Goal: Check status: Check status

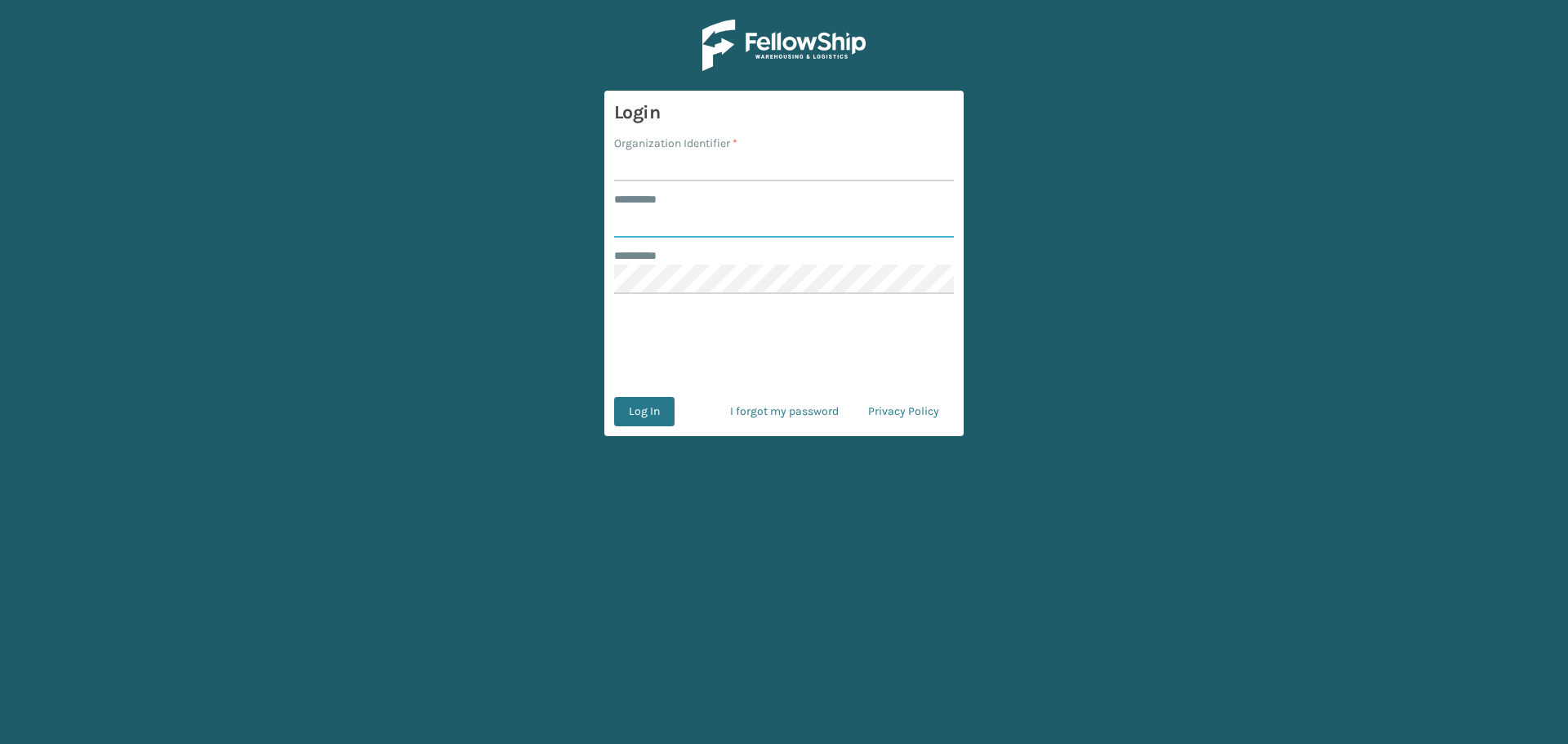
type input "******"
click at [691, 169] on input "Organization Identifier *" at bounding box center [784, 166] width 340 height 29
type input "Koolmore"
click at [649, 409] on button "Log In" at bounding box center [645, 411] width 61 height 29
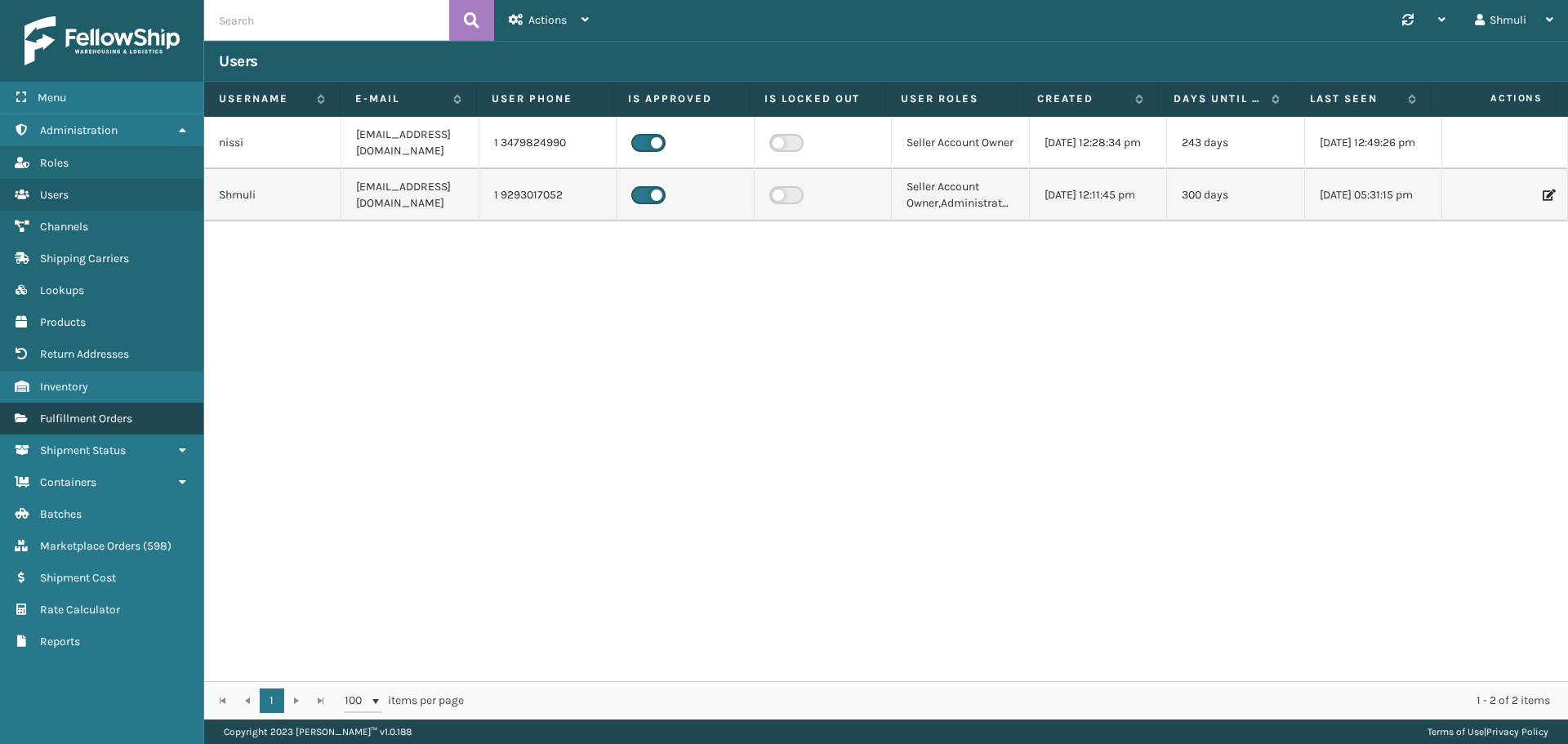
click at [85, 429] on link "Fulfillment Orders" at bounding box center [101, 418] width 203 height 32
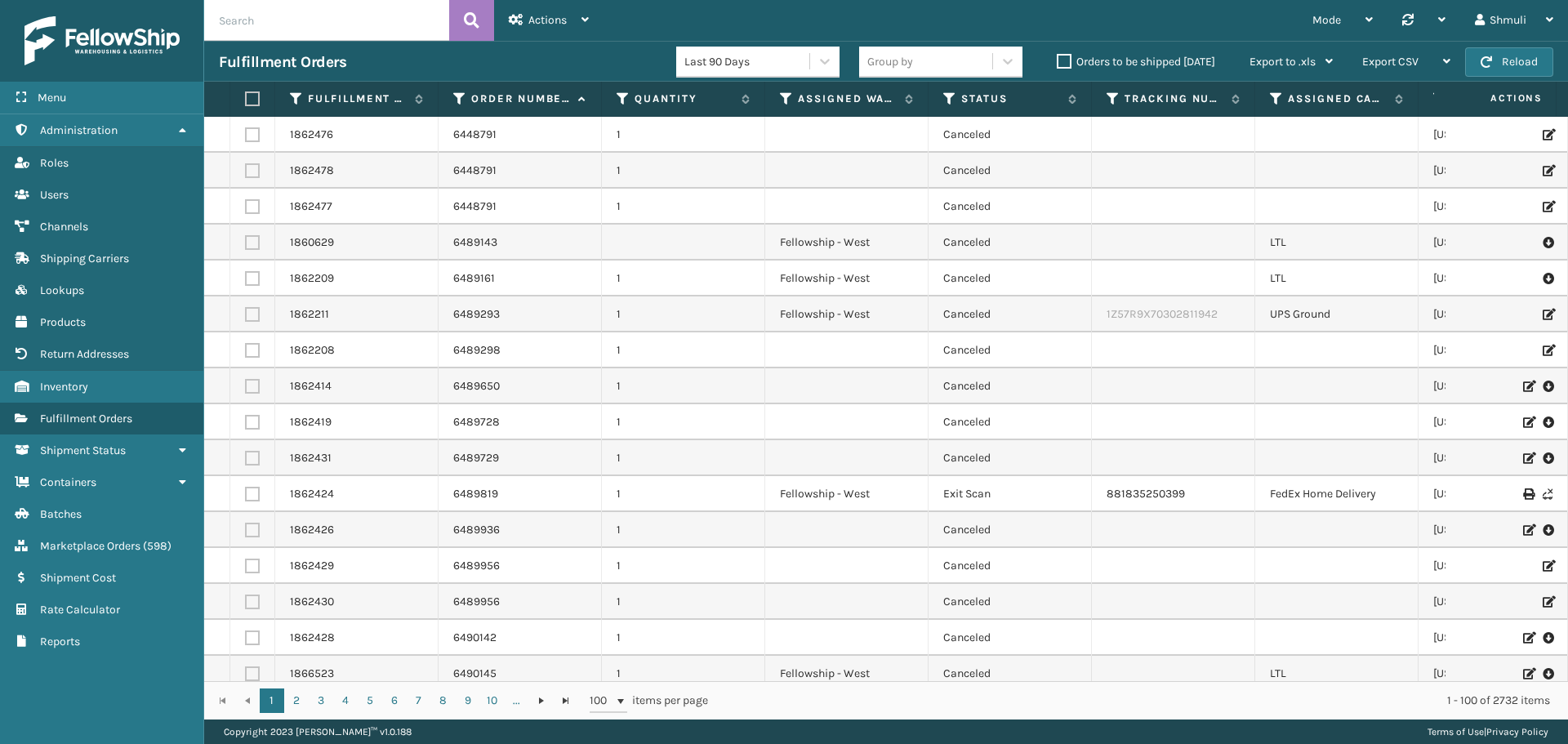
click at [342, 31] on input "text" at bounding box center [326, 20] width 245 height 40
paste input "6533621"
click at [472, 13] on icon at bounding box center [471, 20] width 16 height 25
type input "6533621"
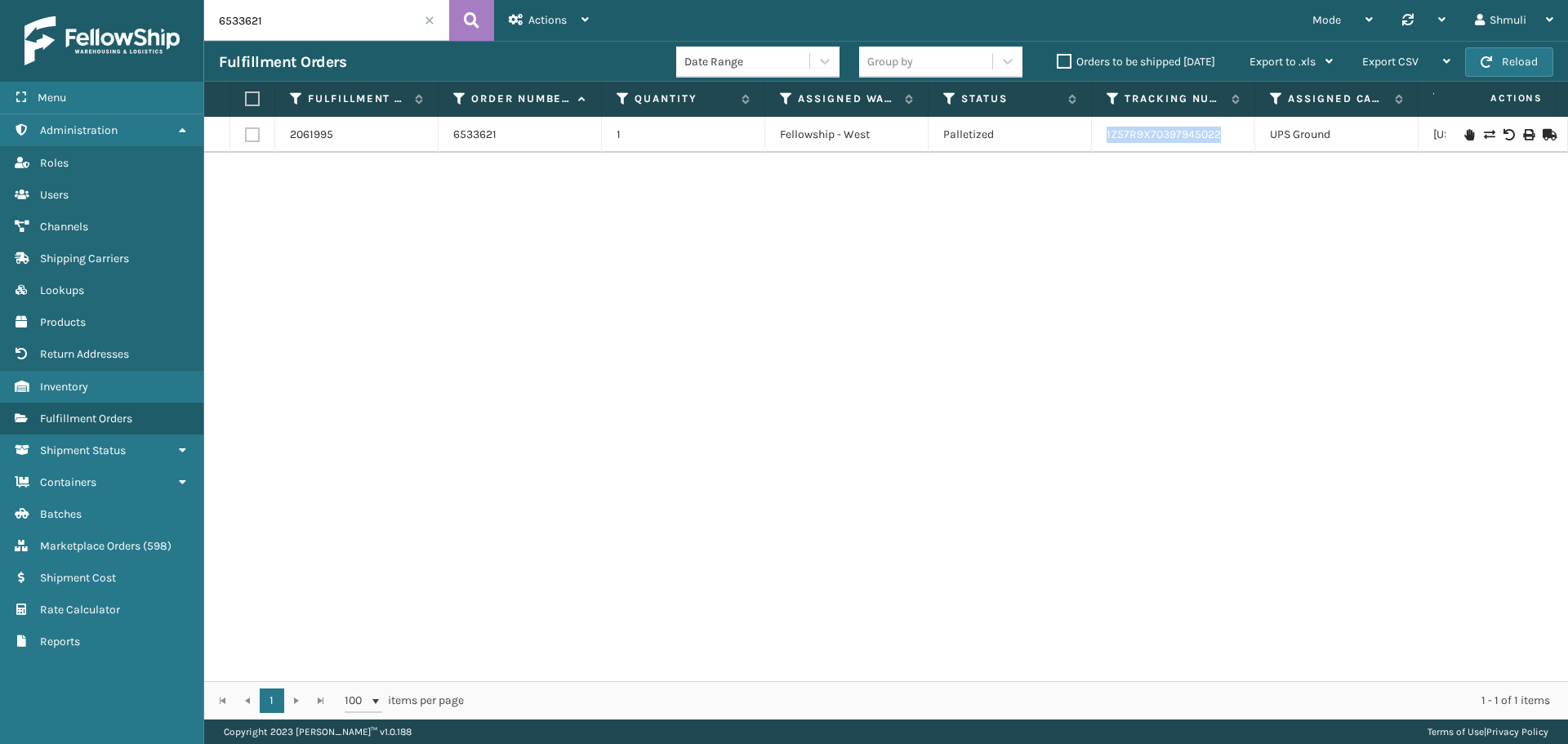
drag, startPoint x: 1233, startPoint y: 134, endPoint x: 1102, endPoint y: 134, distance: 131.0
click at [1102, 134] on td "1Z57R9X70397945022" at bounding box center [1174, 134] width 164 height 36
copy link "1Z57R9X70397945022"
click at [425, 18] on span at bounding box center [429, 20] width 10 height 10
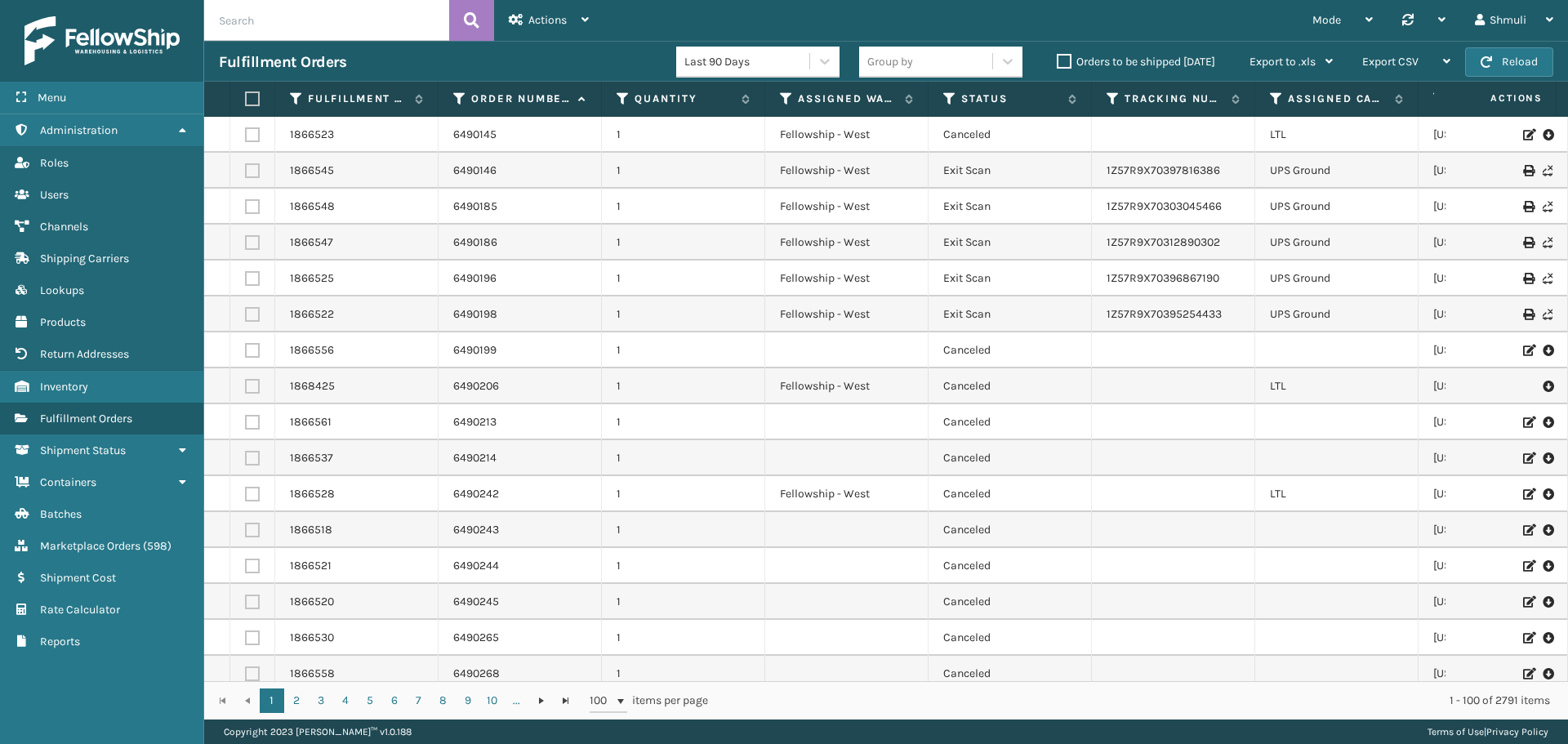
click at [282, 29] on input "text" at bounding box center [326, 20] width 245 height 40
paste input "6533613"
click at [474, 7] on button at bounding box center [471, 20] width 45 height 40
type input "6533613"
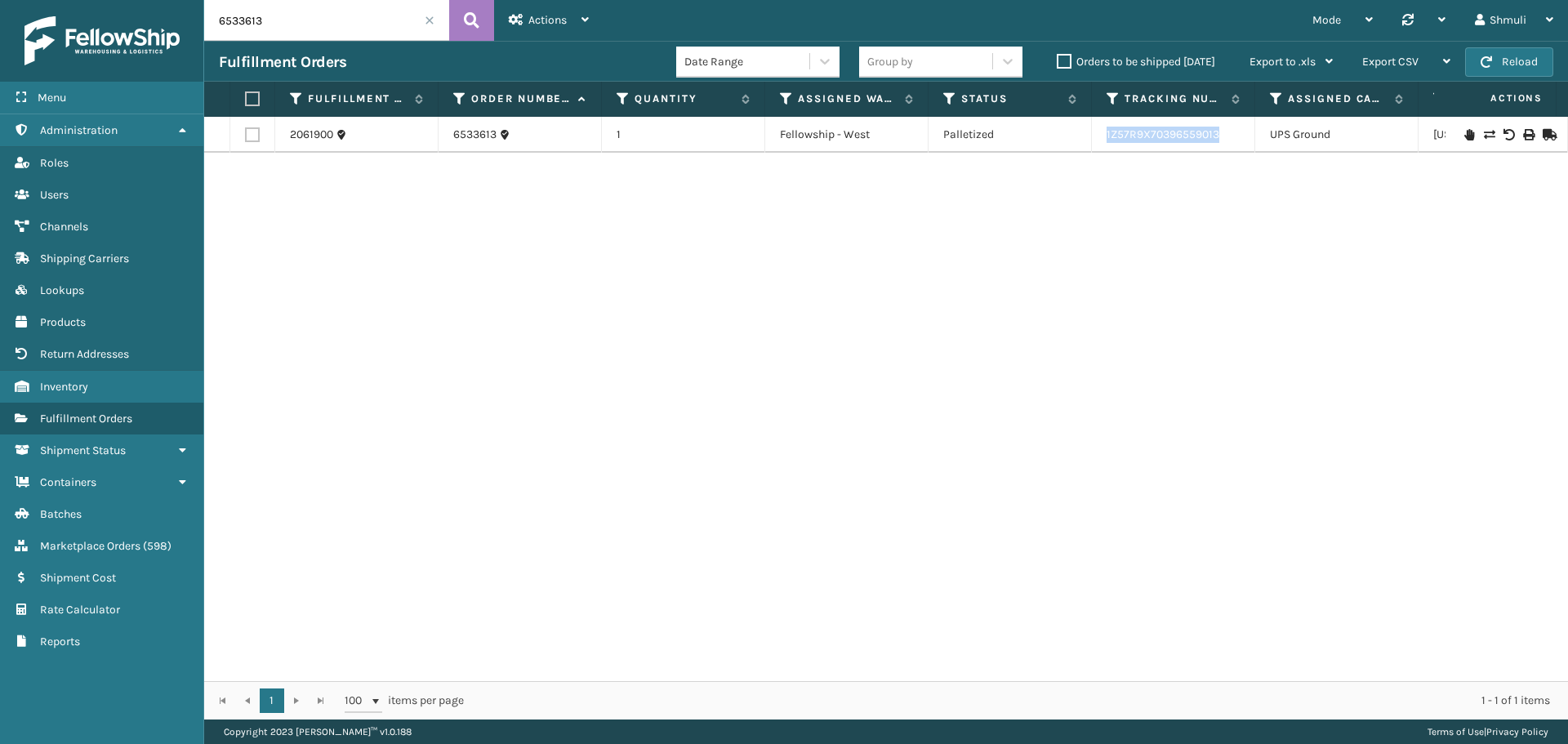
drag, startPoint x: 1212, startPoint y: 137, endPoint x: 1102, endPoint y: 137, distance: 110.0
click at [1102, 137] on td "1Z57R9X70396559013" at bounding box center [1174, 134] width 164 height 36
click at [432, 26] on input "6533613" at bounding box center [326, 20] width 245 height 40
click at [429, 24] on span at bounding box center [429, 20] width 10 height 10
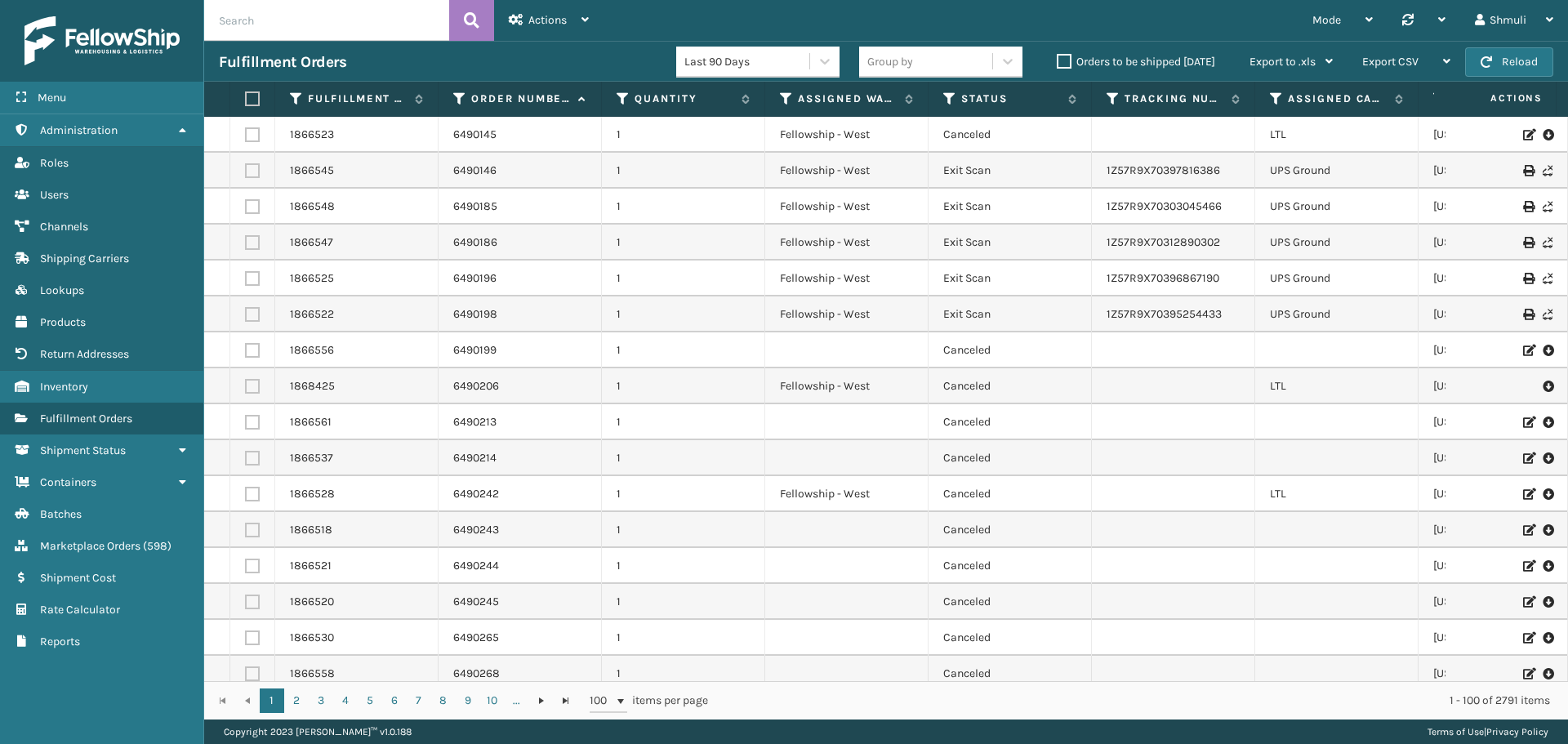
click at [289, 26] on input "text" at bounding box center [326, 20] width 245 height 40
paste input "6533576"
type input "6533576"
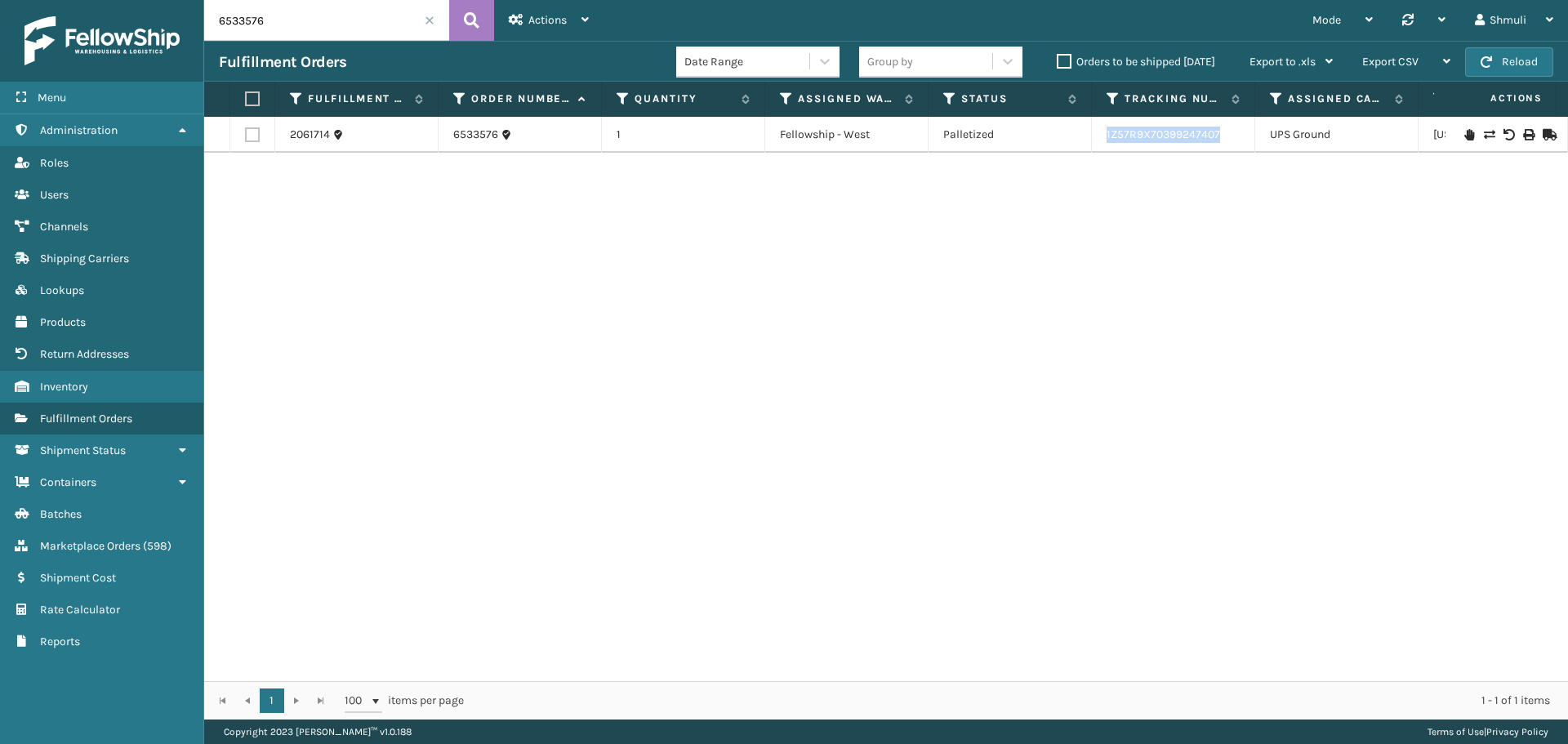
drag, startPoint x: 1220, startPoint y: 137, endPoint x: 1102, endPoint y: 145, distance: 118.3
click at [1102, 145] on td "1Z57R9X70399247407" at bounding box center [1174, 134] width 164 height 36
copy link "1Z57R9X70399247407"
click at [429, 21] on span at bounding box center [429, 20] width 10 height 10
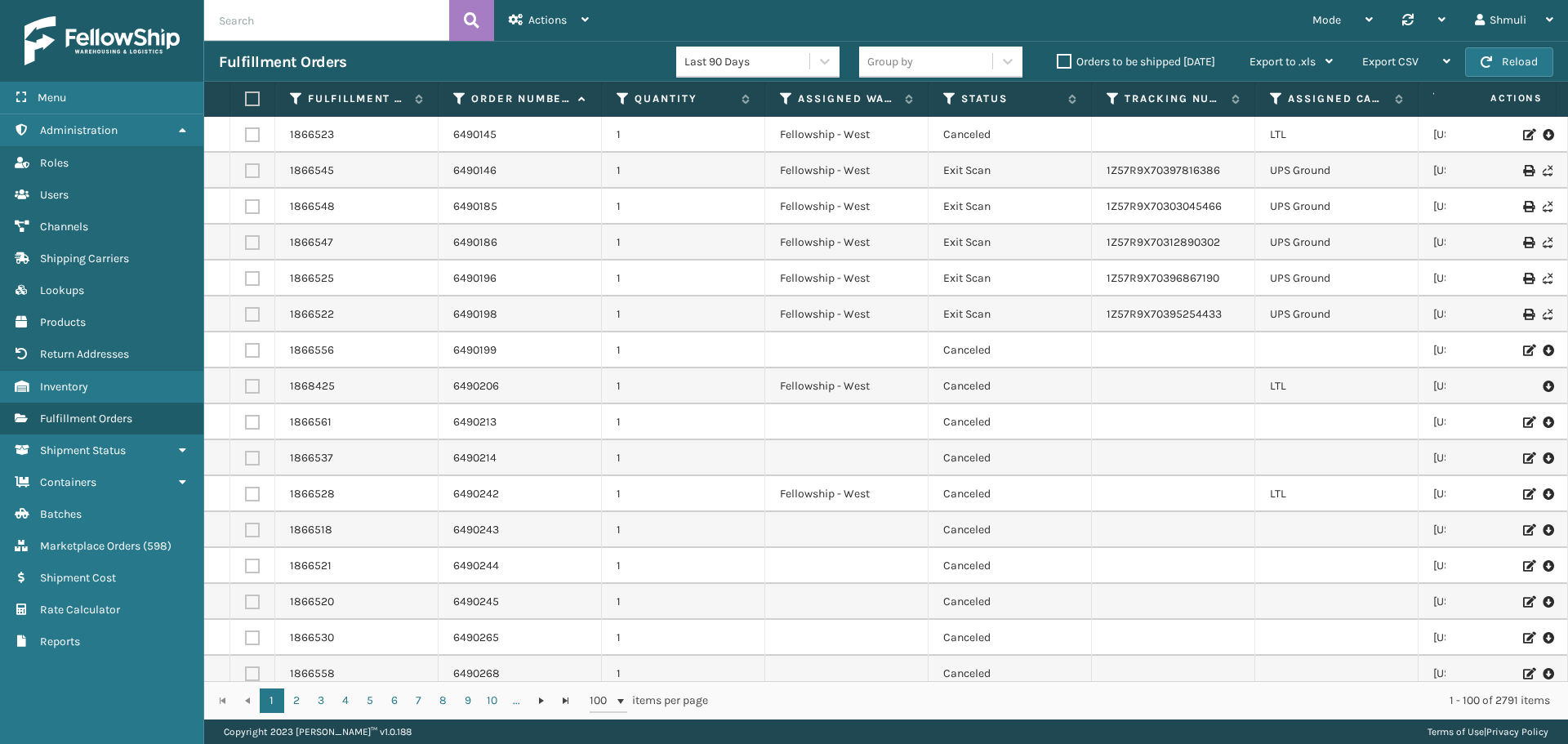
click at [271, 25] on input "text" at bounding box center [326, 20] width 245 height 40
paste input "6533574"
click at [472, 18] on icon at bounding box center [471, 20] width 16 height 25
type input "6533574"
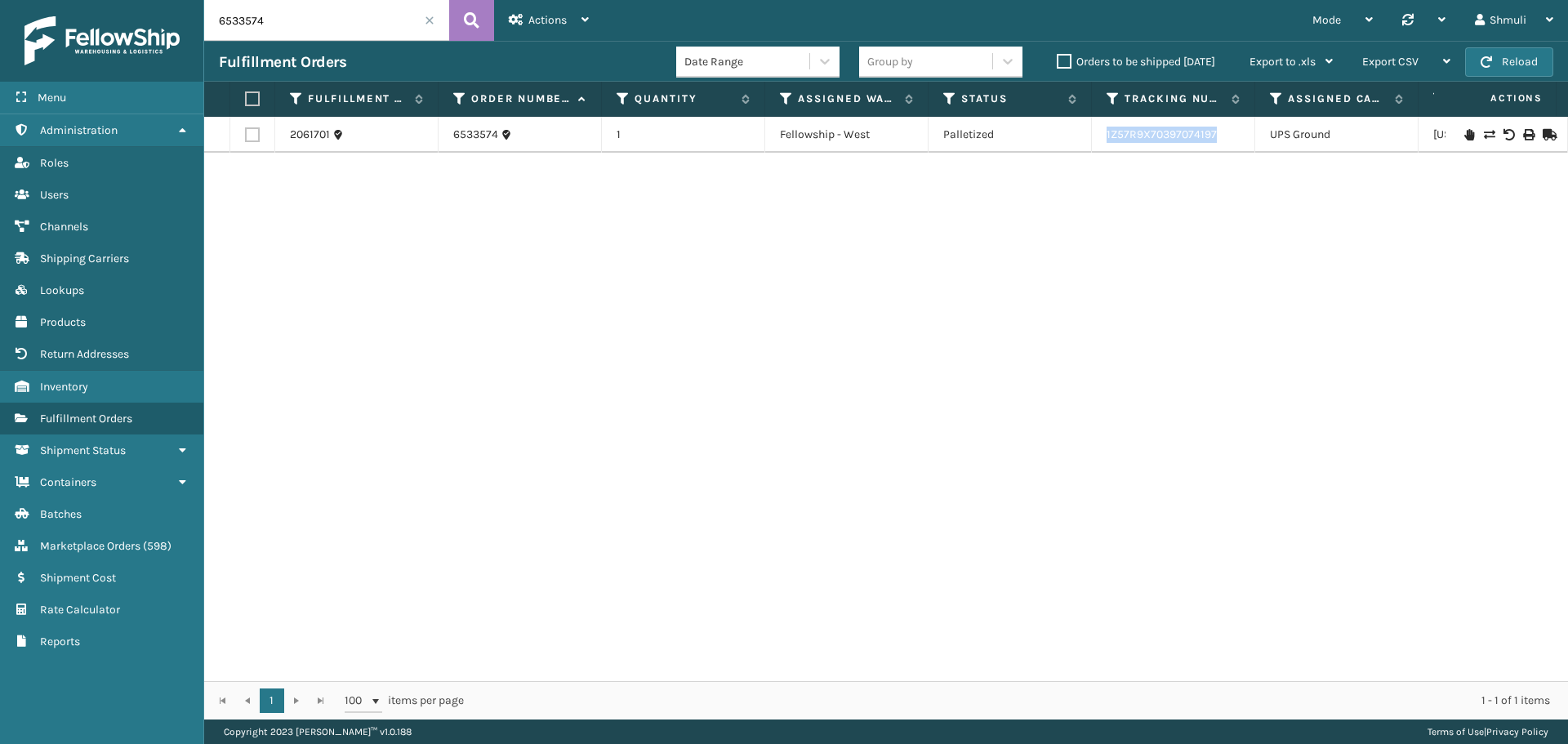
drag, startPoint x: 1221, startPoint y: 134, endPoint x: 1098, endPoint y: 138, distance: 123.1
click at [1098, 138] on td "1Z57R9X70397074197" at bounding box center [1174, 134] width 164 height 36
copy link "1Z57R9X70397074197"
click at [436, 20] on input "6533574" at bounding box center [326, 20] width 245 height 40
click at [431, 18] on span at bounding box center [429, 20] width 10 height 10
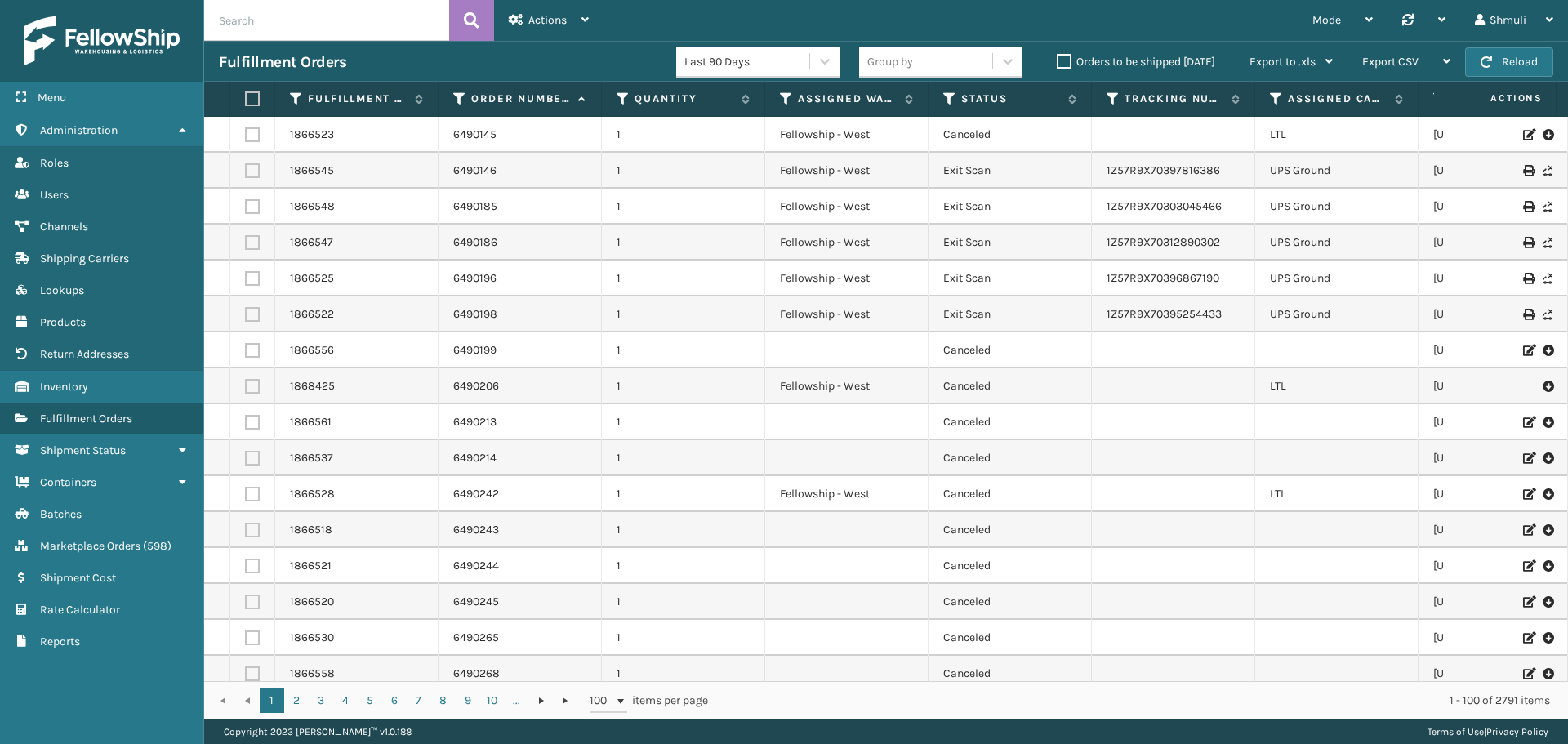
click at [290, 23] on input "text" at bounding box center [326, 20] width 245 height 40
paste input "6533566"
click at [468, 23] on icon at bounding box center [471, 20] width 16 height 25
type input "6533566"
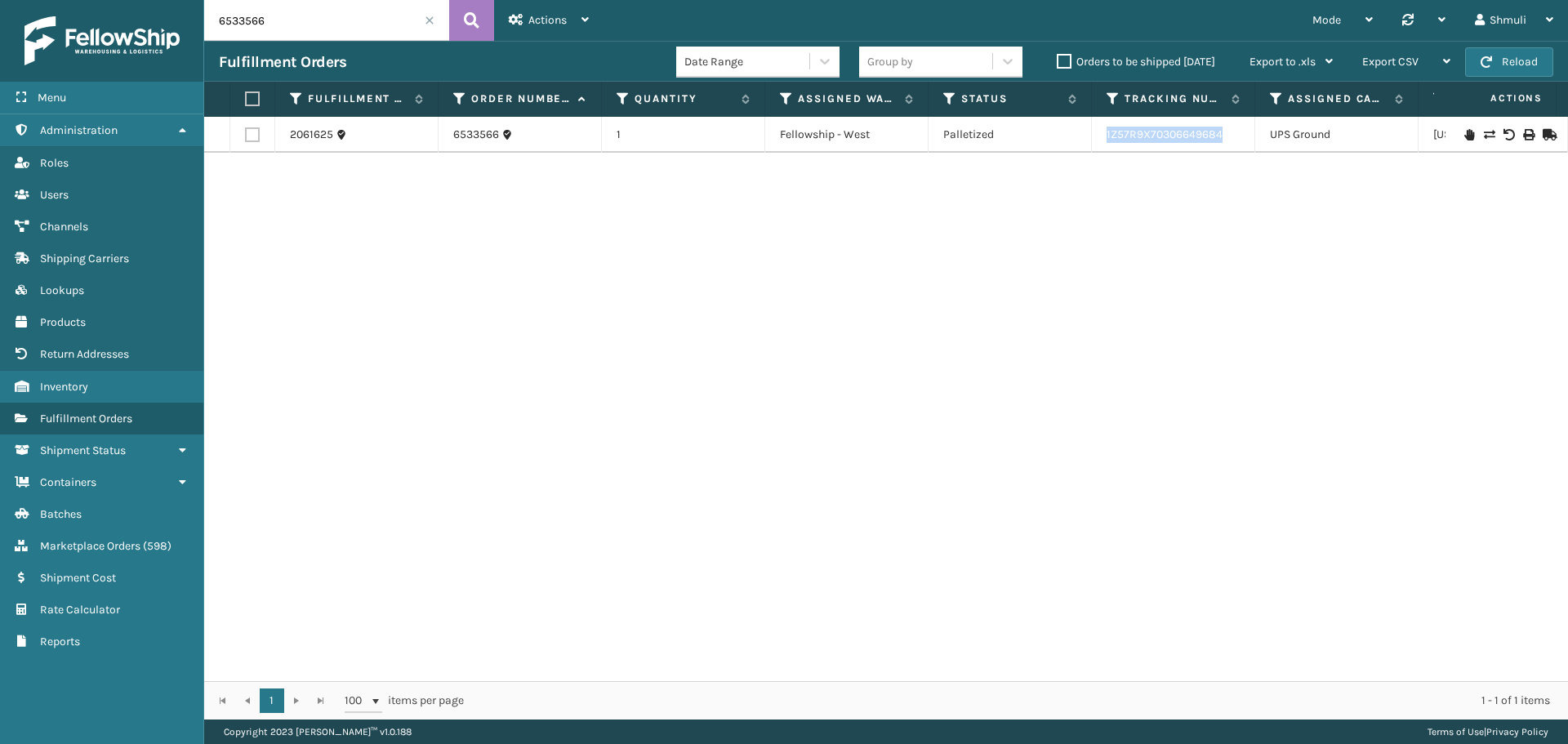
drag, startPoint x: 1230, startPoint y: 135, endPoint x: 1102, endPoint y: 136, distance: 128.0
click at [1102, 136] on td "1Z57R9X70306649684" at bounding box center [1174, 134] width 164 height 36
copy link "1Z57R9X70306649684"
click at [431, 17] on span at bounding box center [429, 20] width 10 height 10
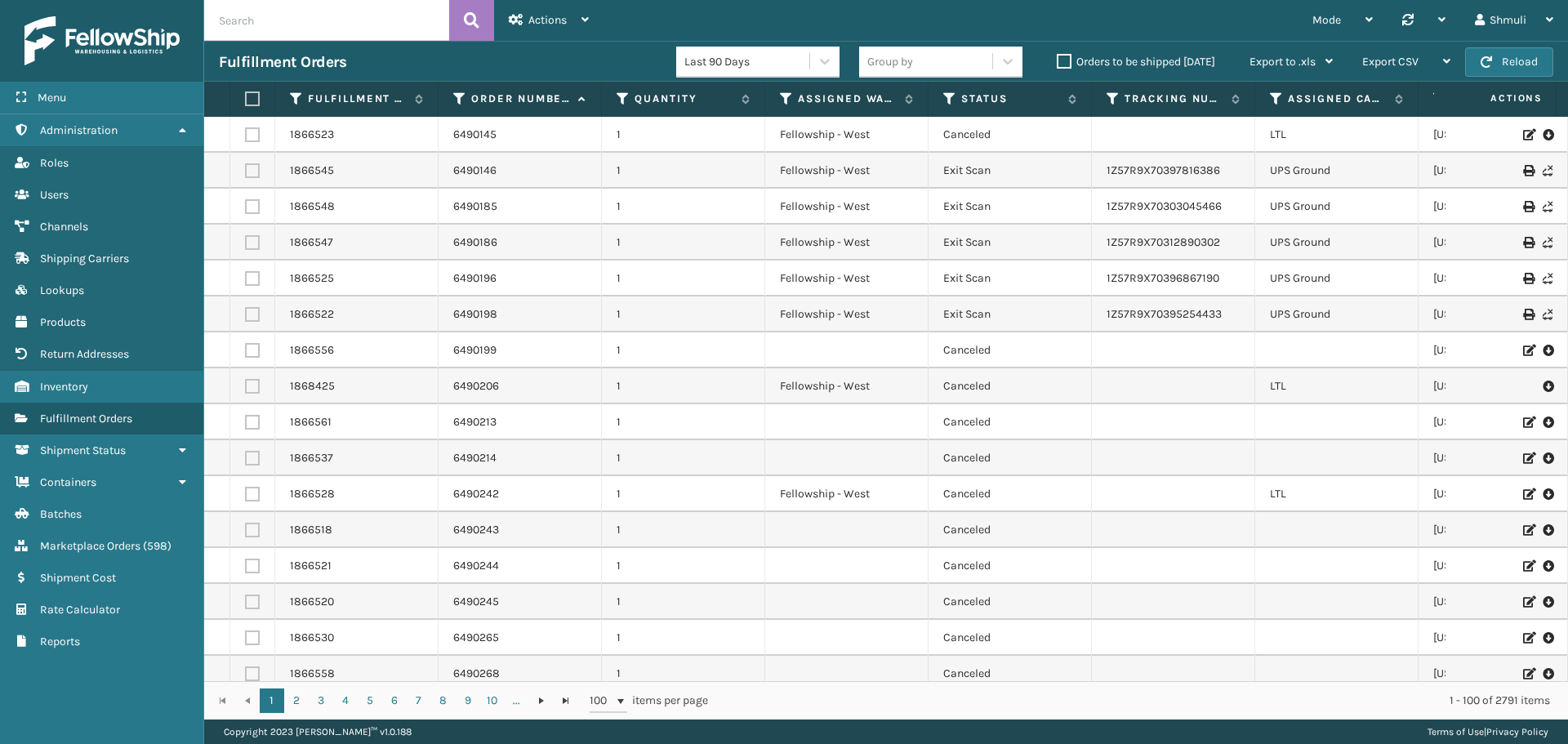
click at [297, 20] on input "text" at bounding box center [326, 20] width 245 height 40
paste input "6533460"
type input "6533460"
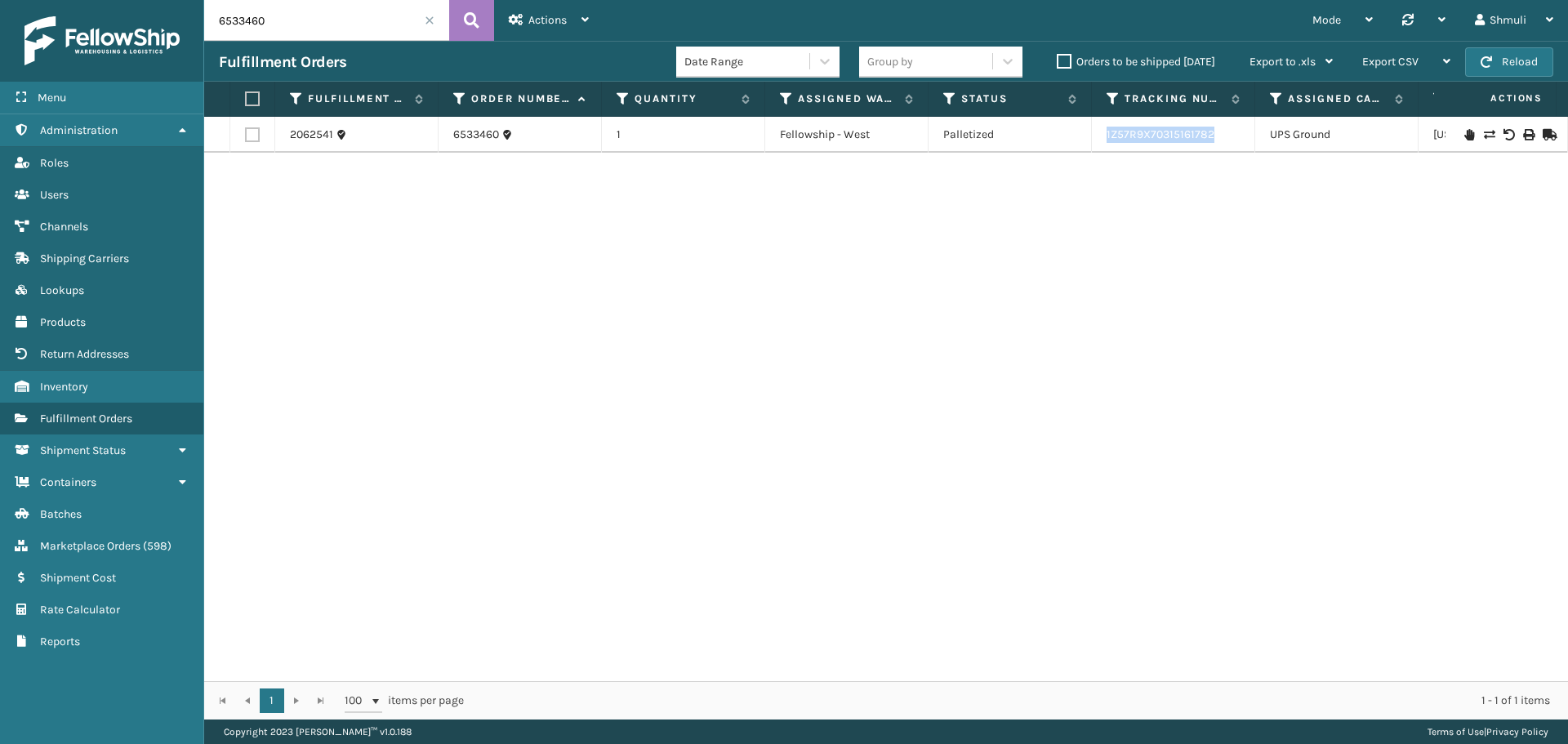
drag, startPoint x: 1237, startPoint y: 138, endPoint x: 1087, endPoint y: 141, distance: 150.0
click at [1087, 141] on tr "2062541 6533460 1 Fellowship - West Palletized 1Z57R9X70315161782 UPS Ground [U…" at bounding box center [1035, 134] width 1664 height 36
copy tr "1Z57R9X70315161782"
click at [426, 18] on span at bounding box center [429, 20] width 10 height 10
